Goal: Task Accomplishment & Management: Use online tool/utility

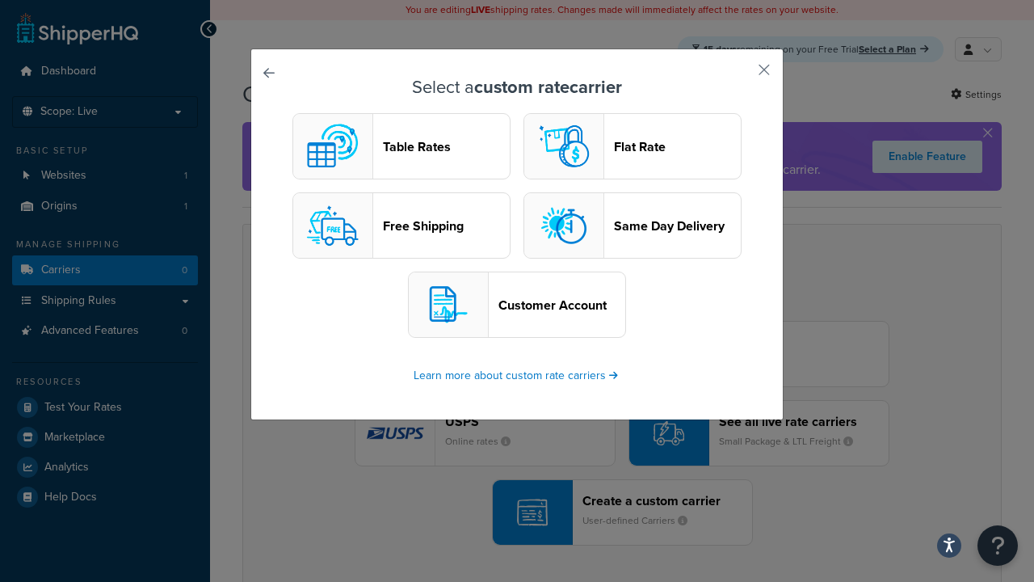
click at [402, 147] on header "Table Rates" at bounding box center [446, 146] width 127 height 15
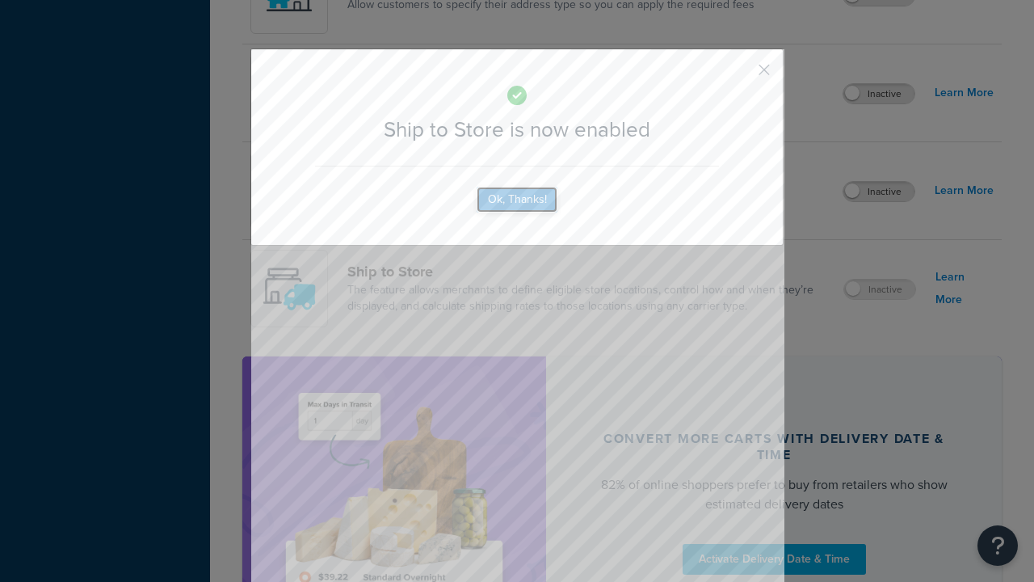
click at [517, 213] on button "Ok, Thanks!" at bounding box center [517, 200] width 81 height 26
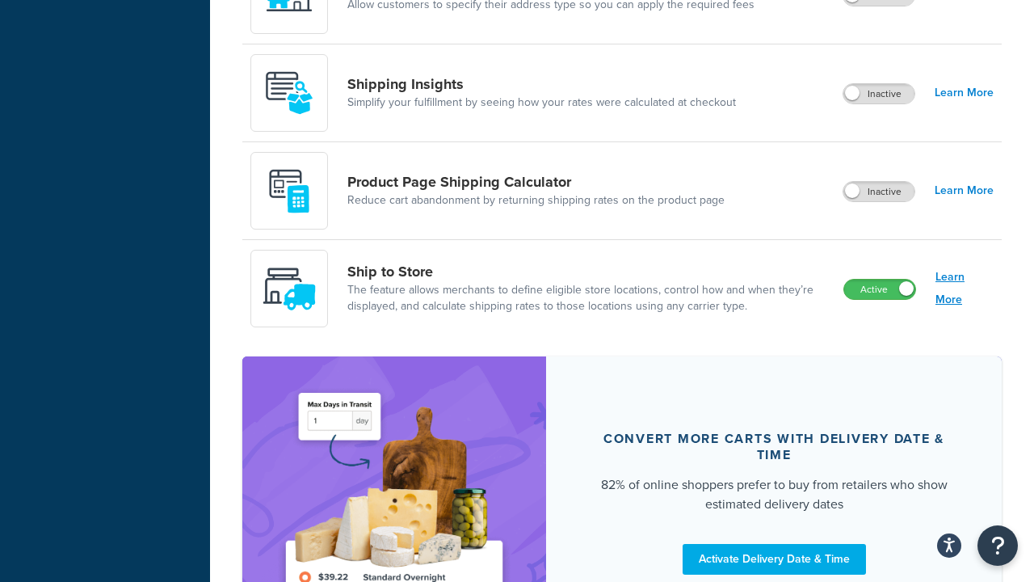
click at [965, 289] on link "Learn More" at bounding box center [965, 288] width 58 height 45
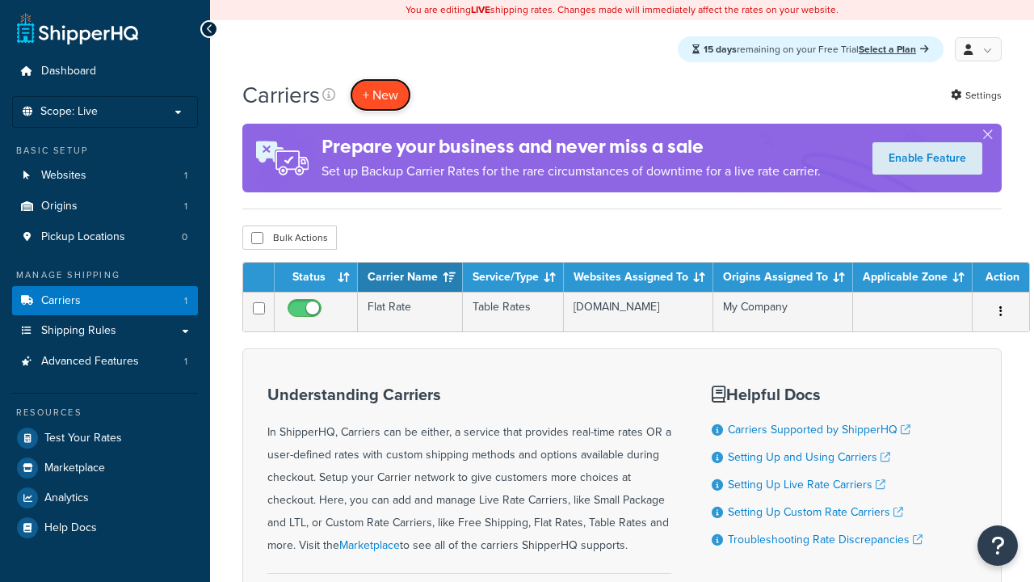
click at [381, 95] on button "+ New" at bounding box center [380, 94] width 61 height 33
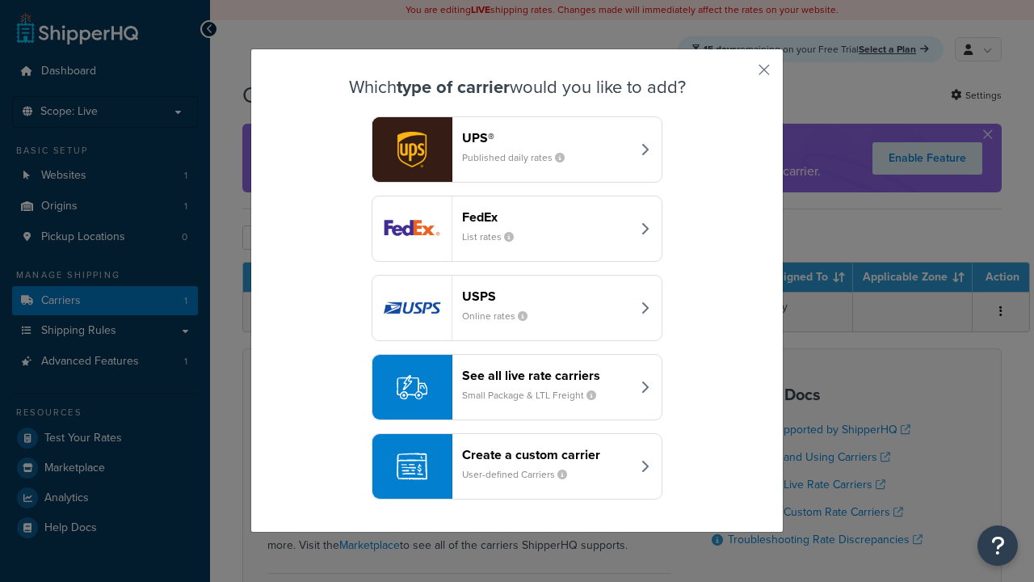
click at [517, 467] on div "Create a custom carrier User-defined Carriers" at bounding box center [546, 466] width 169 height 39
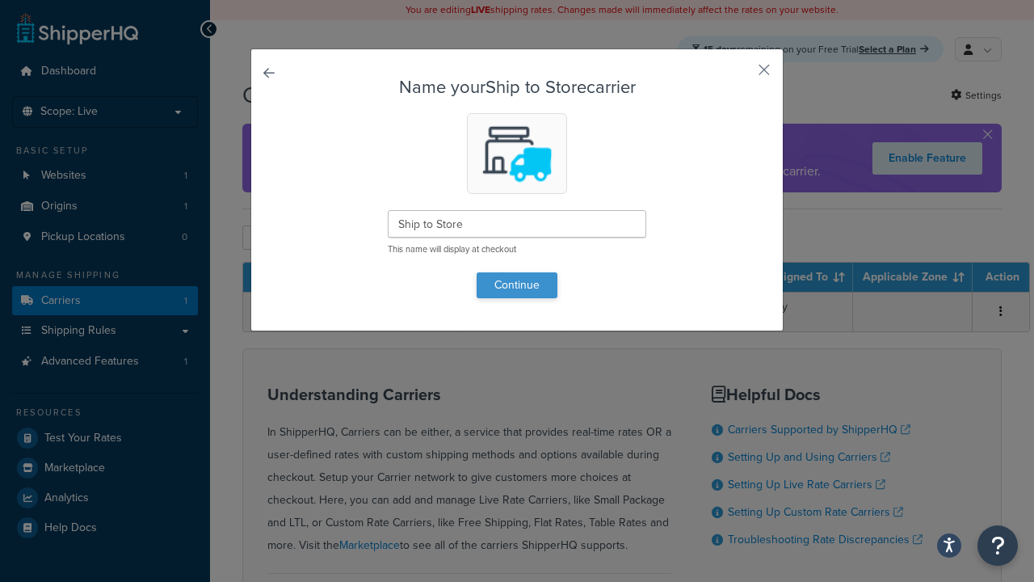
type input "Ship to Store"
click at [517, 284] on button "Continue" at bounding box center [517, 285] width 81 height 26
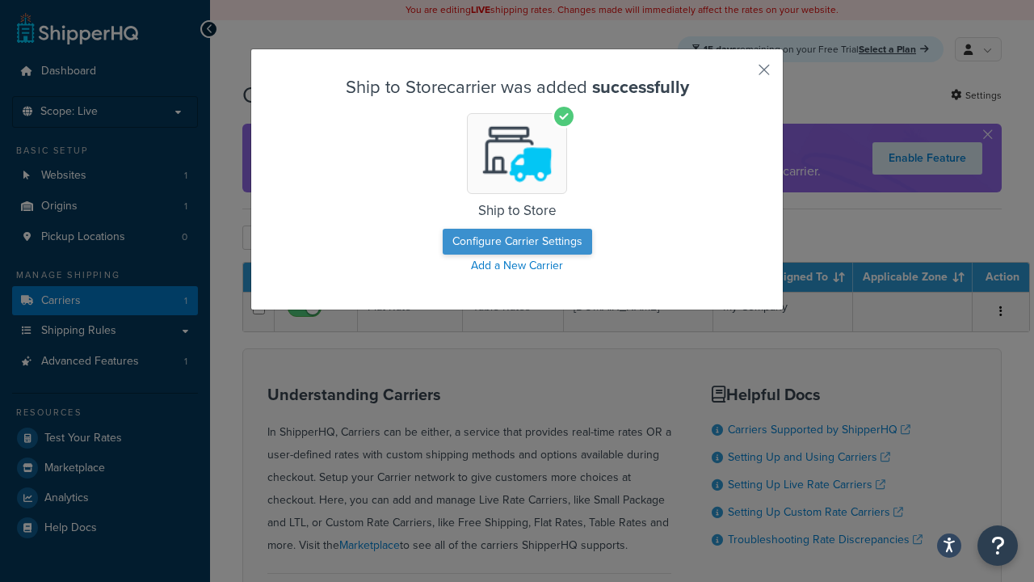
click at [517, 242] on button "Configure Carrier Settings" at bounding box center [517, 242] width 149 height 26
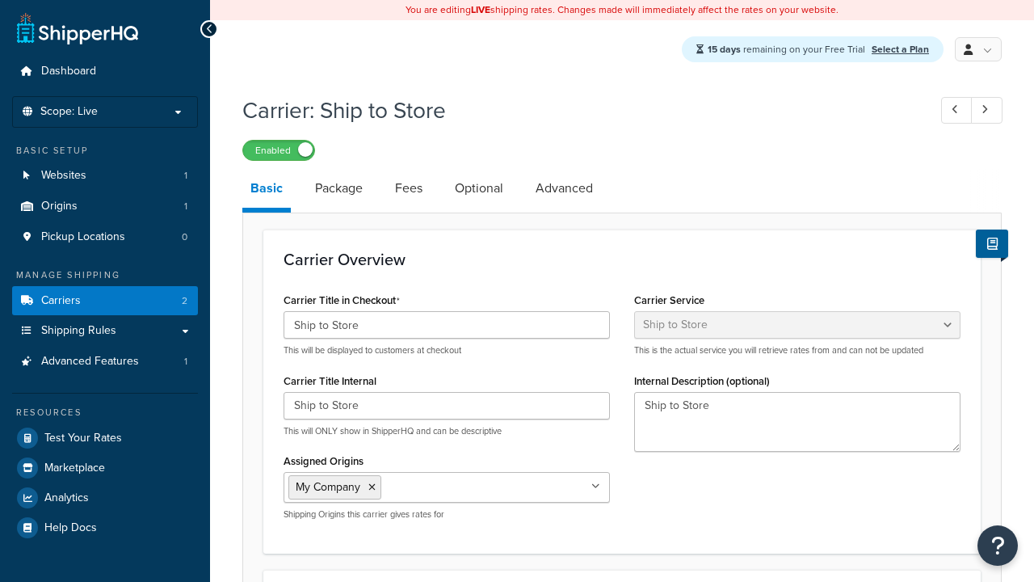
select select "shipToStore"
